Goal: Transaction & Acquisition: Purchase product/service

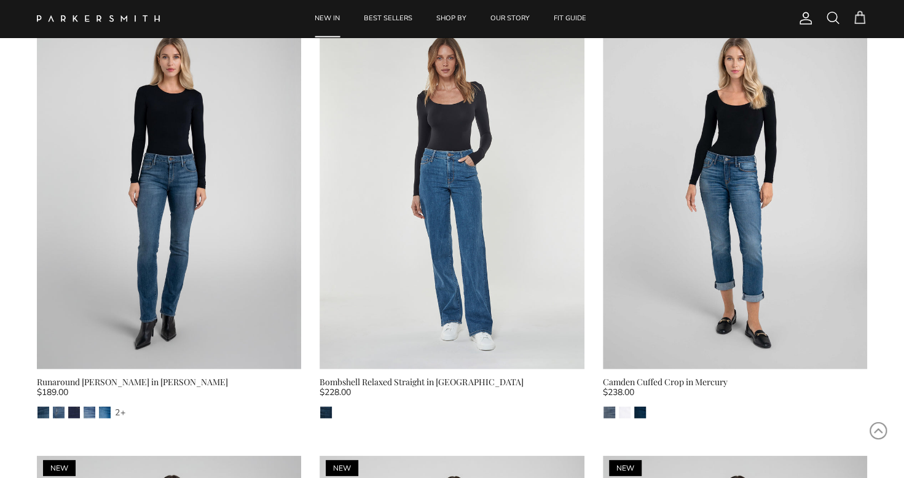
scroll to position [1844, 0]
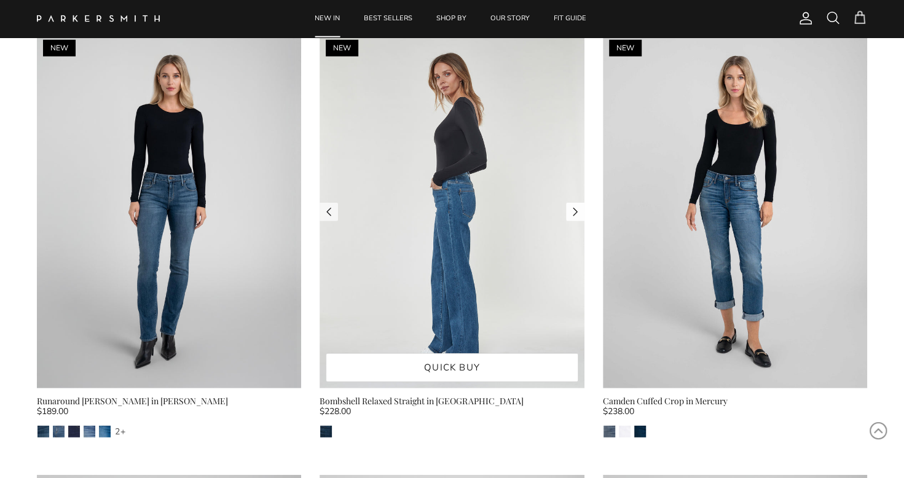
click at [573, 203] on link "Next" at bounding box center [575, 212] width 18 height 18
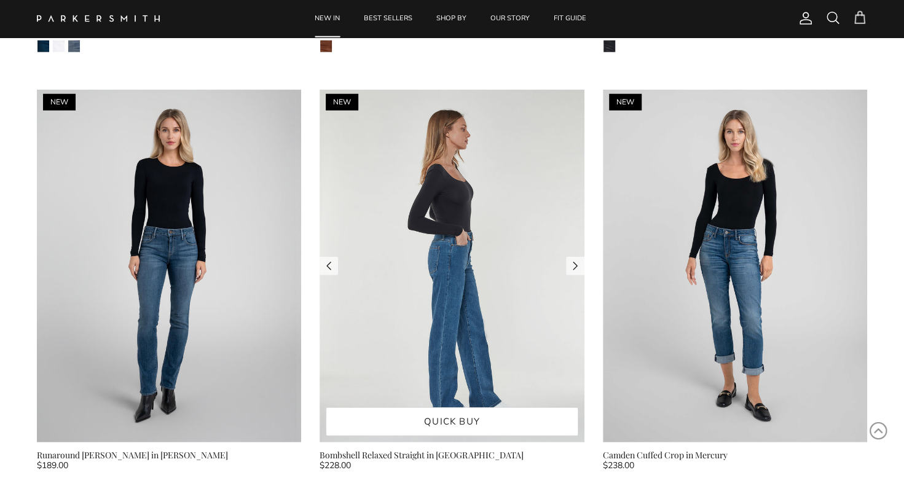
scroll to position [1782, 0]
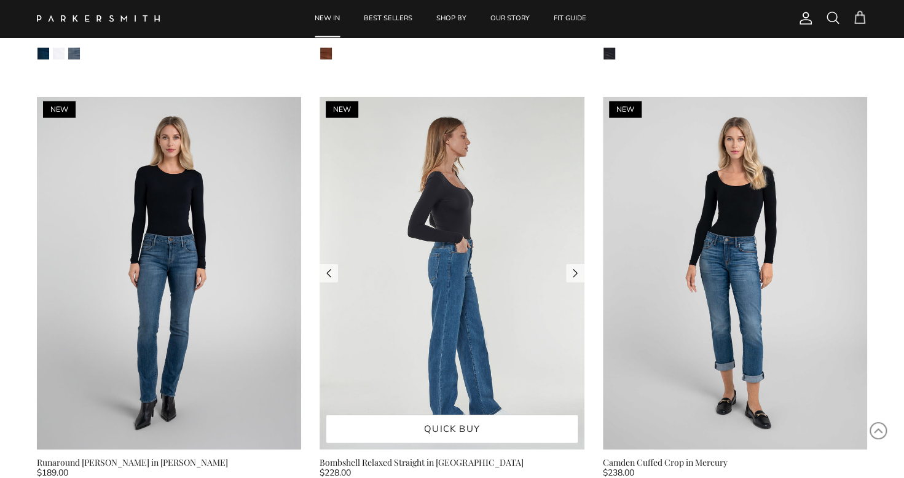
click at [485, 268] on img at bounding box center [452, 273] width 264 height 353
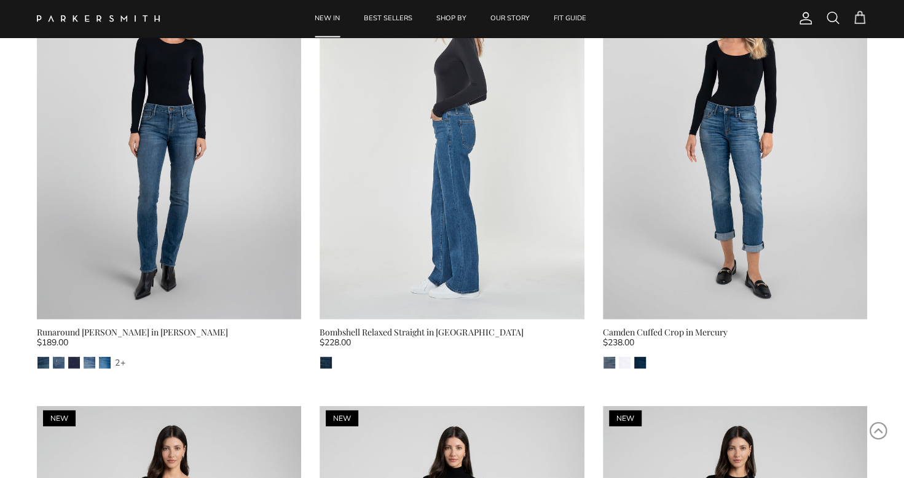
scroll to position [1844, 0]
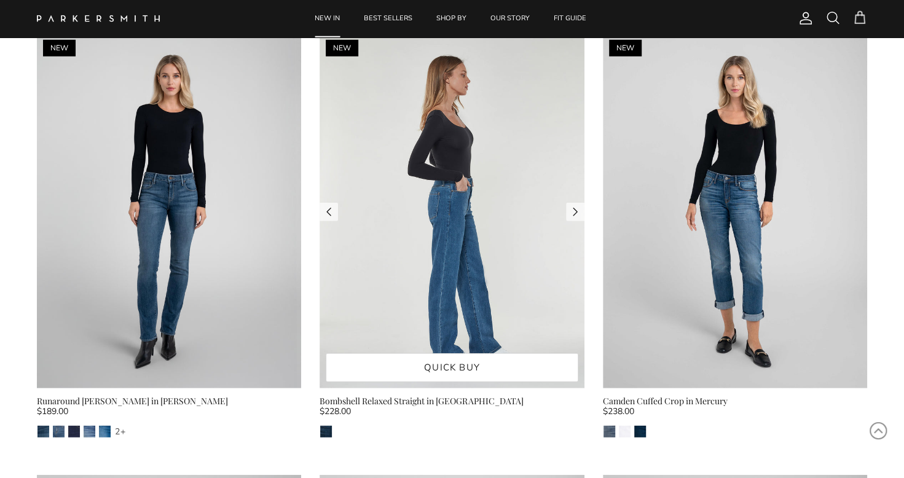
click at [439, 234] on img at bounding box center [452, 212] width 264 height 353
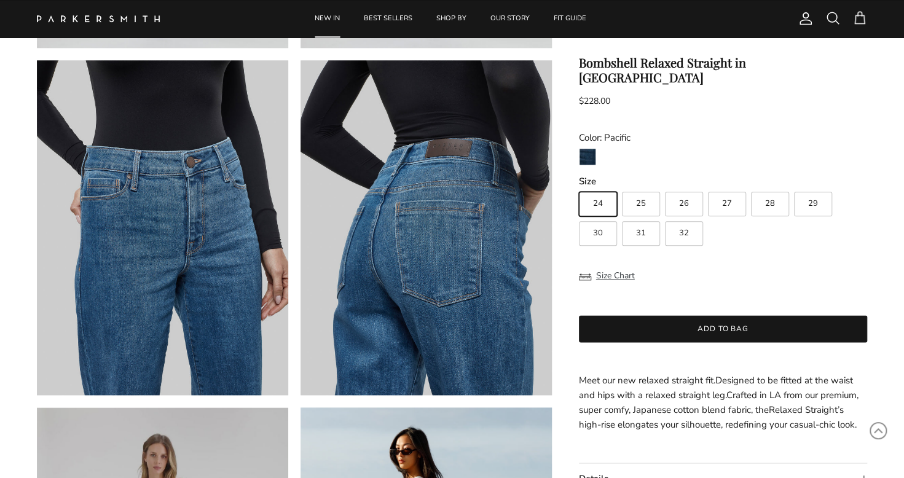
scroll to position [738, 0]
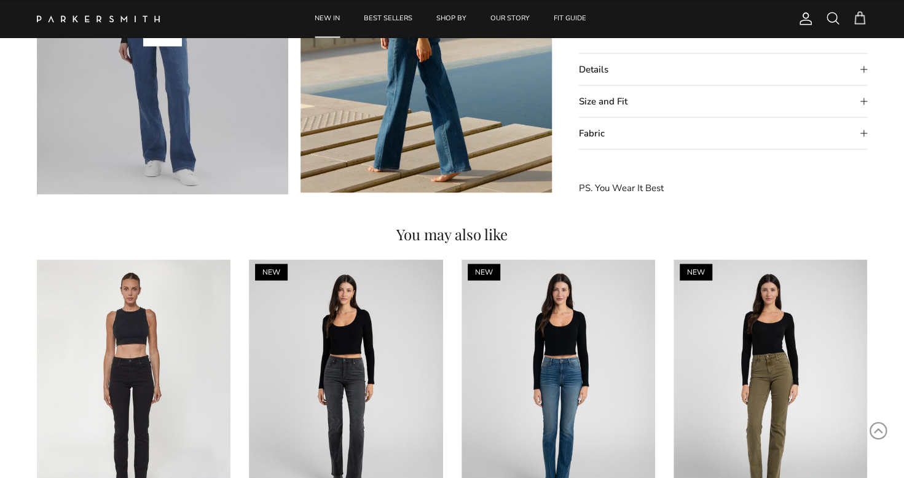
scroll to position [1352, 0]
